Goal: Information Seeking & Learning: Learn about a topic

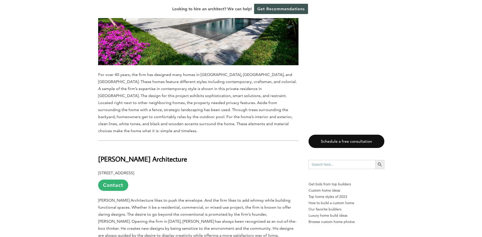
scroll to position [2558, 0]
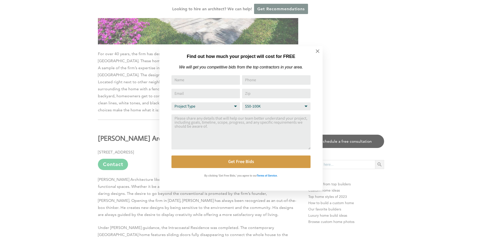
drag, startPoint x: 315, startPoint y: 54, endPoint x: 310, endPoint y: 57, distance: 6.1
click at [315, 53] on icon at bounding box center [317, 51] width 6 height 6
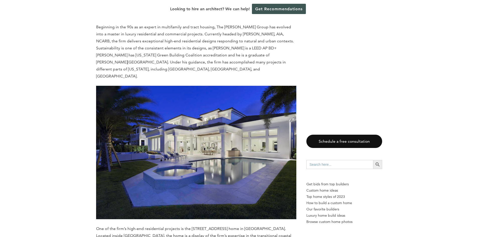
scroll to position [1455, 0]
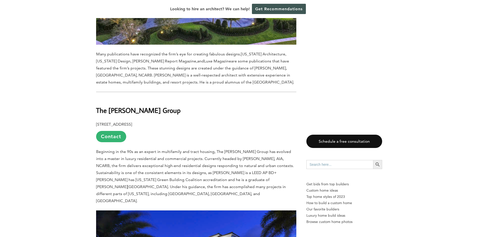
scroll to position [1254, 0]
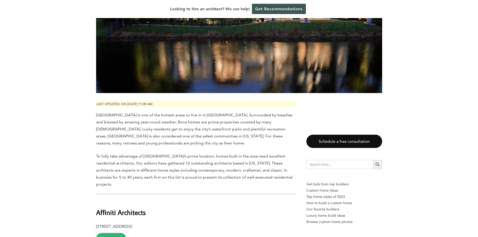
scroll to position [144, 0]
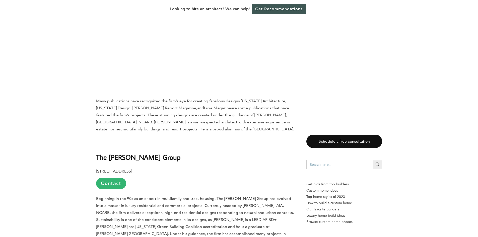
scroll to position [1229, 0]
